Goal: Navigation & Orientation: Find specific page/section

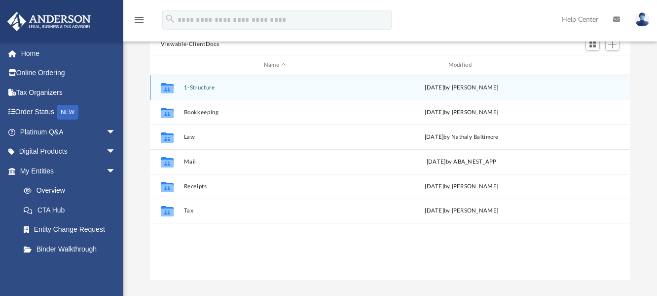
scroll to position [217, 473]
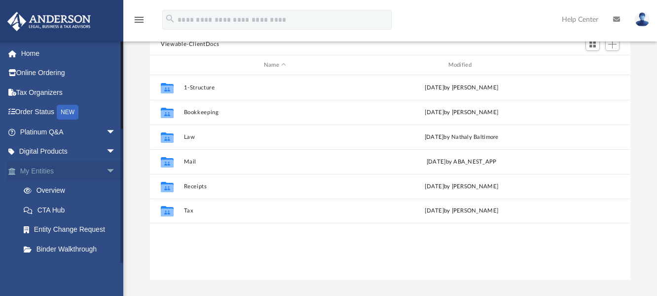
click at [44, 169] on link "My Entities arrow_drop_down" at bounding box center [69, 171] width 124 height 20
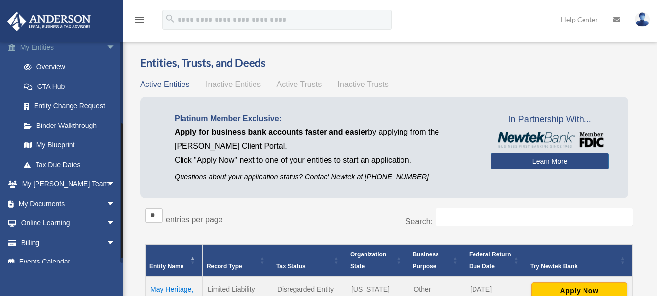
scroll to position [135, 0]
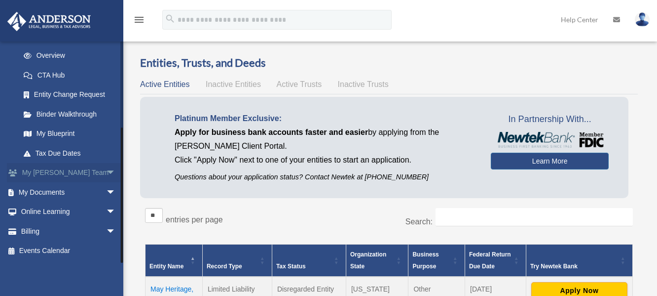
click at [50, 178] on link "My Anderson Team arrow_drop_down" at bounding box center [69, 173] width 124 height 20
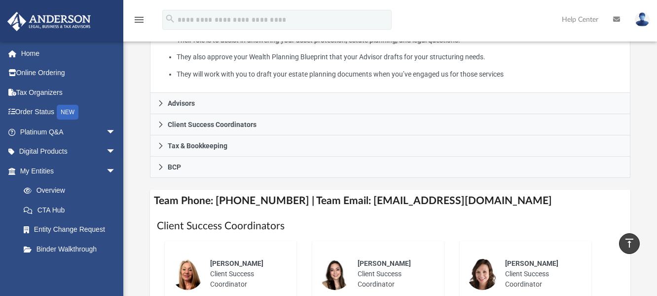
scroll to position [247, 0]
